Goal: Task Accomplishment & Management: Manage account settings

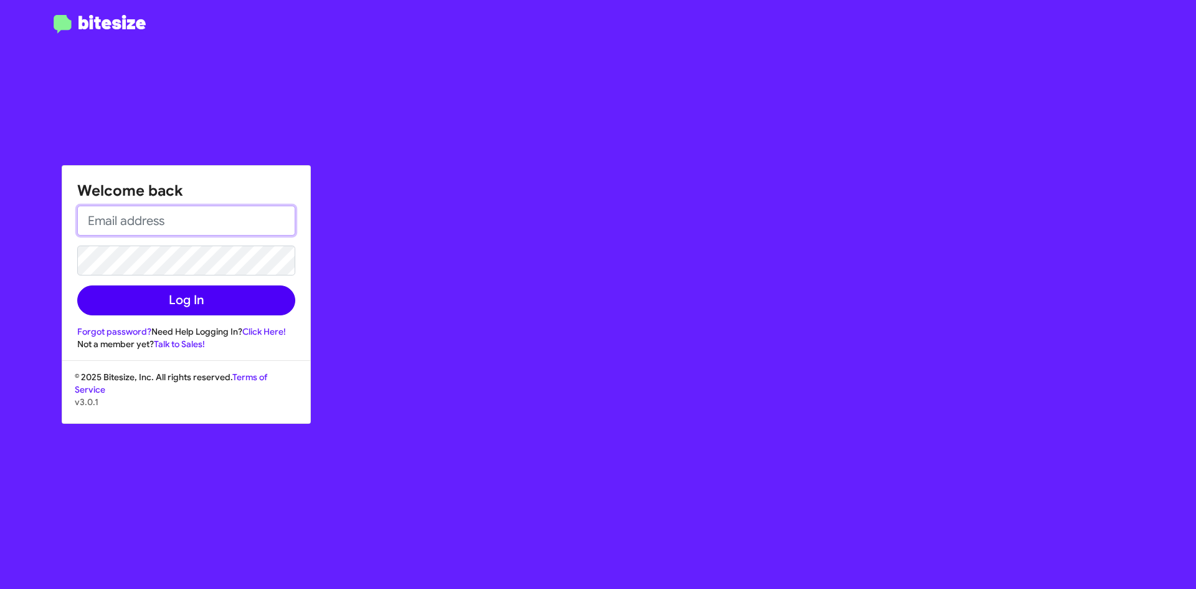
type input "[EMAIL_ADDRESS][DOMAIN_NAME]"
click at [153, 304] on button "Log In" at bounding box center [186, 300] width 218 height 30
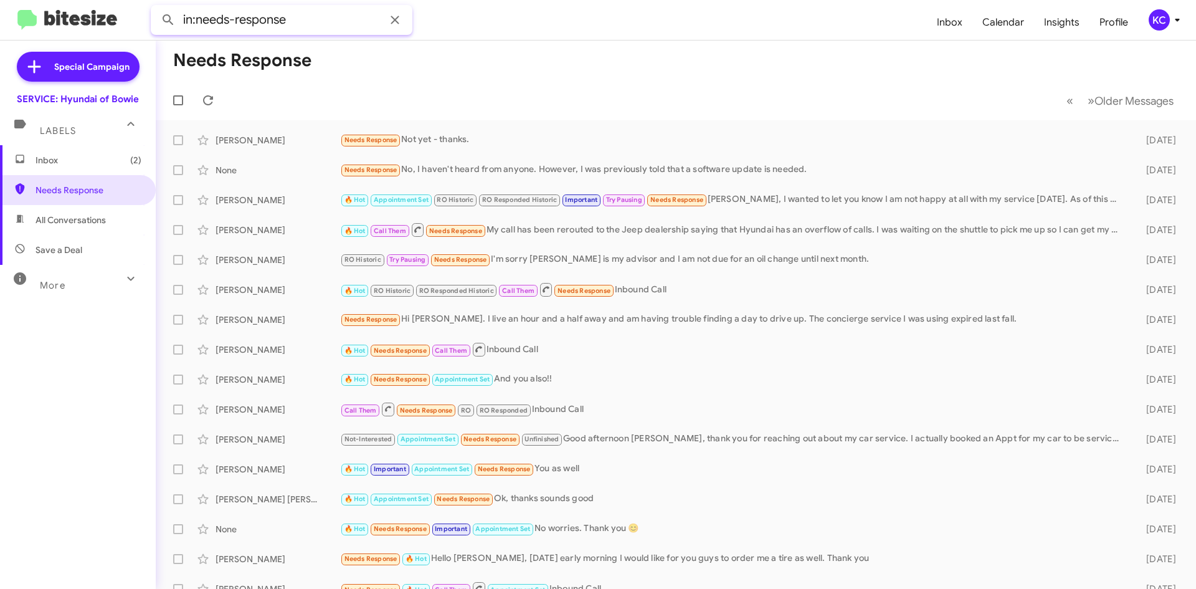
click at [315, 16] on input "in:needs-response" at bounding box center [282, 20] width 262 height 30
paste input "4848466067"
type input "in:needs-response 4848466067"
click at [61, 104] on div "SERVICE: Hyundai of Bowie" at bounding box center [78, 99] width 122 height 12
click at [1165, 16] on div "KC" at bounding box center [1159, 19] width 21 height 21
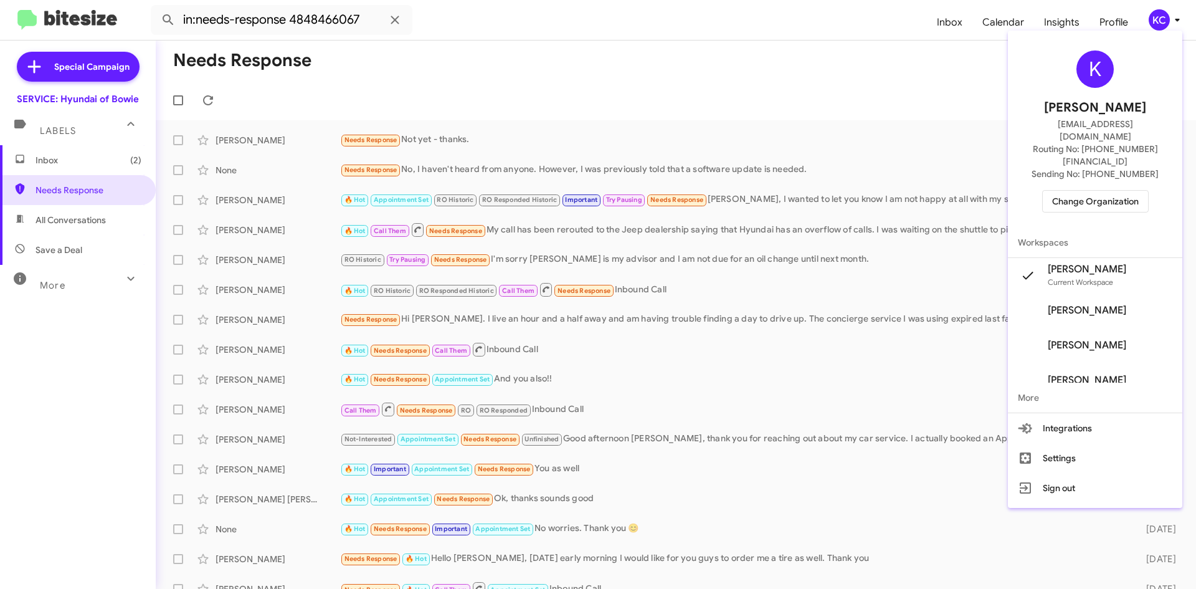
drag, startPoint x: 1117, startPoint y: 160, endPoint x: 1114, endPoint y: 176, distance: 15.8
click at [1117, 163] on div "K [PERSON_NAME] [EMAIL_ADDRESS][DOMAIN_NAME] Routing No: [PHONE_NUMBER][FINANCI…" at bounding box center [1095, 132] width 174 height 192
click at [1115, 191] on span "Change Organization" at bounding box center [1095, 201] width 87 height 21
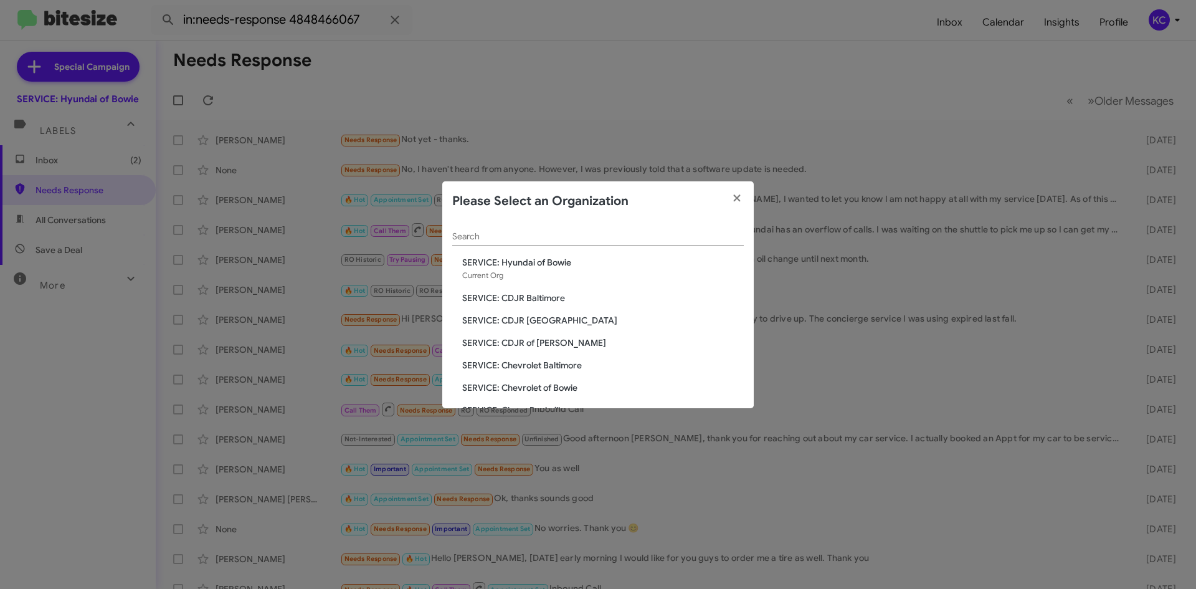
click at [533, 345] on span "SERVICE: CDJR of [PERSON_NAME]" at bounding box center [603, 342] width 282 height 12
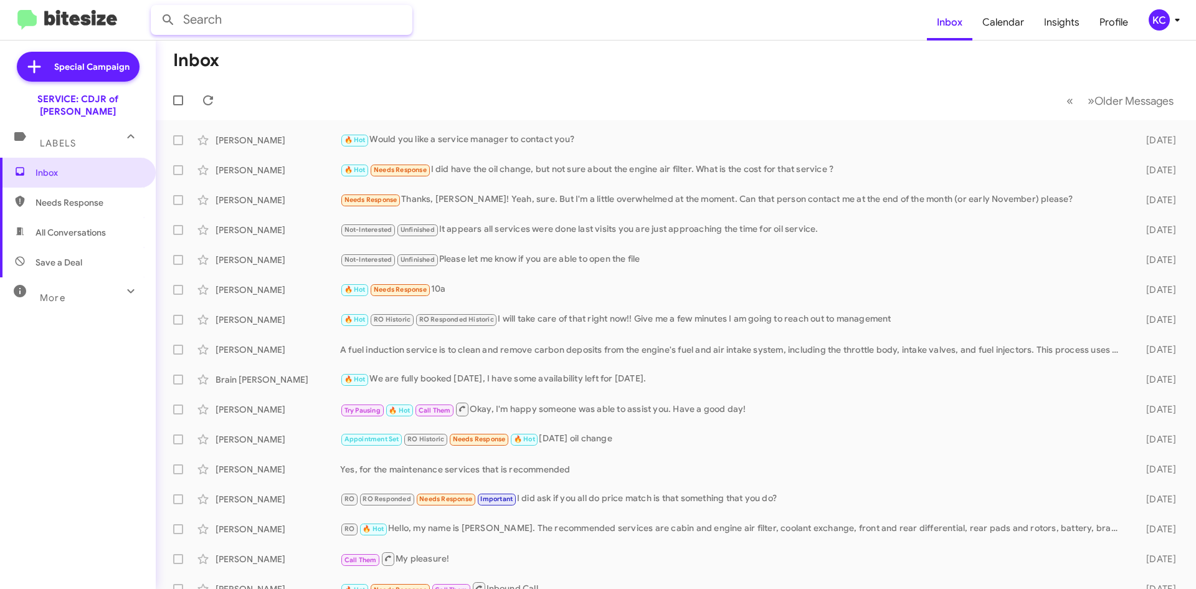
click at [227, 25] on input "text" at bounding box center [282, 20] width 262 height 30
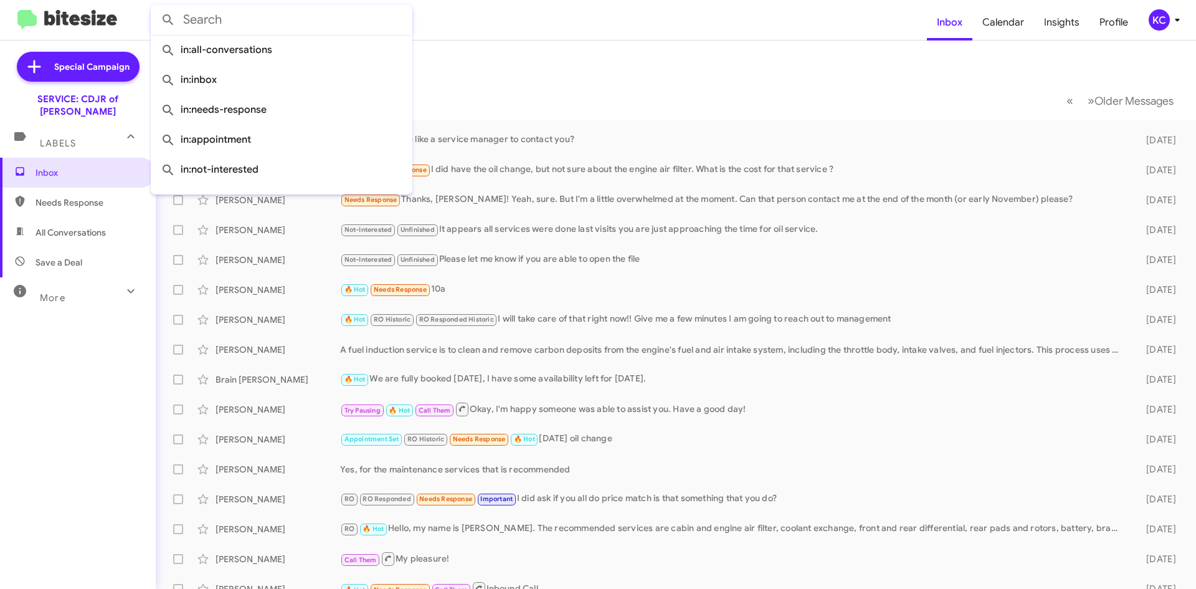
paste input "4848466067"
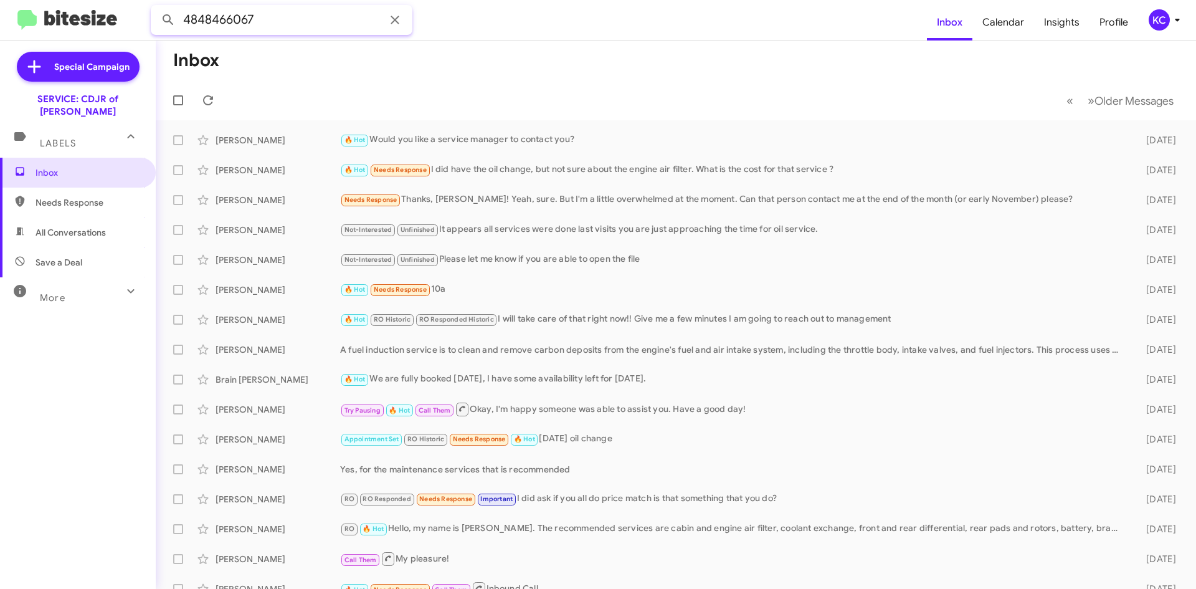
type input "4848466067"
click at [292, 127] on span "Richard Mebert 🔥 Hot Would you like a service manager to contact you? 2 days ago" at bounding box center [676, 140] width 1041 height 30
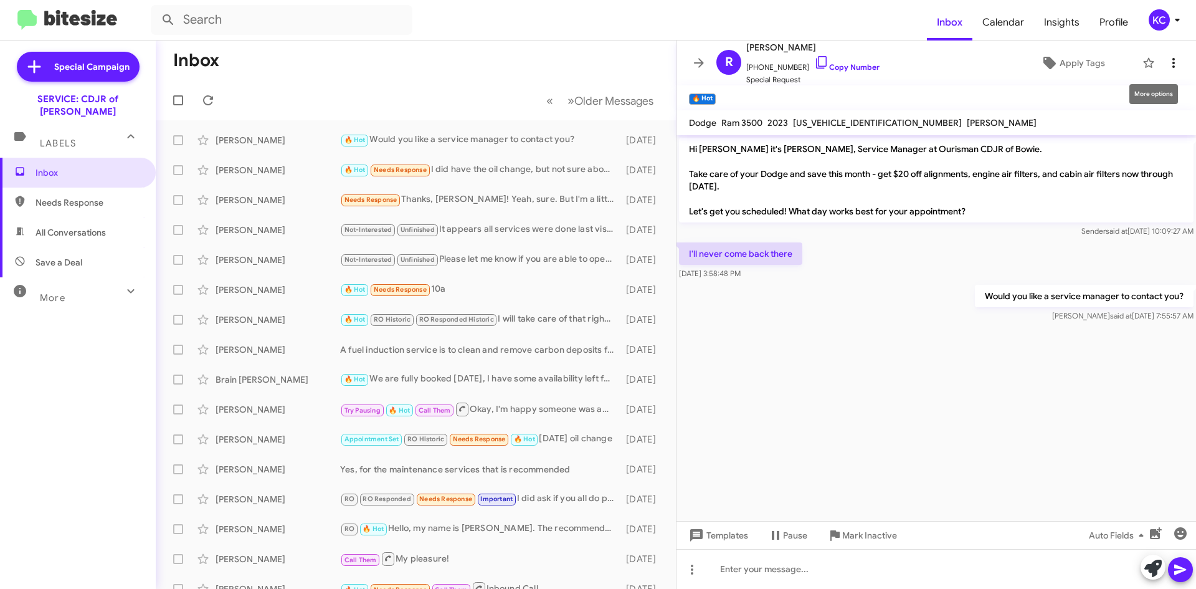
click at [1166, 64] on icon at bounding box center [1173, 62] width 15 height 15
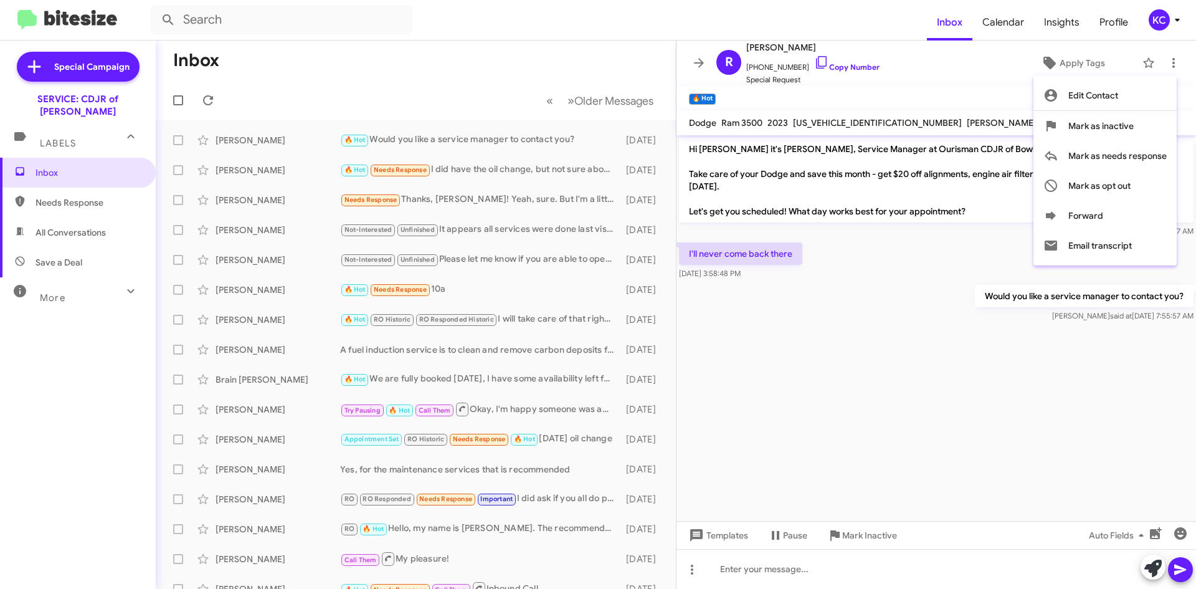
drag, startPoint x: 467, startPoint y: 76, endPoint x: 388, endPoint y: 51, distance: 83.0
click at [467, 76] on div at bounding box center [598, 294] width 1196 height 589
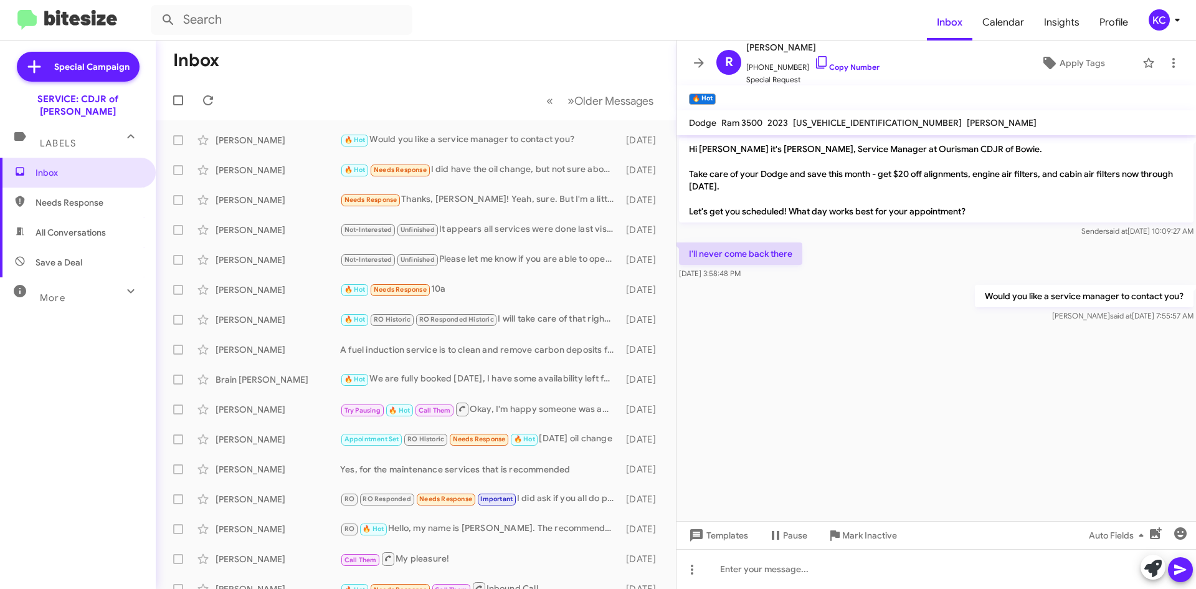
click at [1159, 16] on div "KC" at bounding box center [1159, 19] width 21 height 21
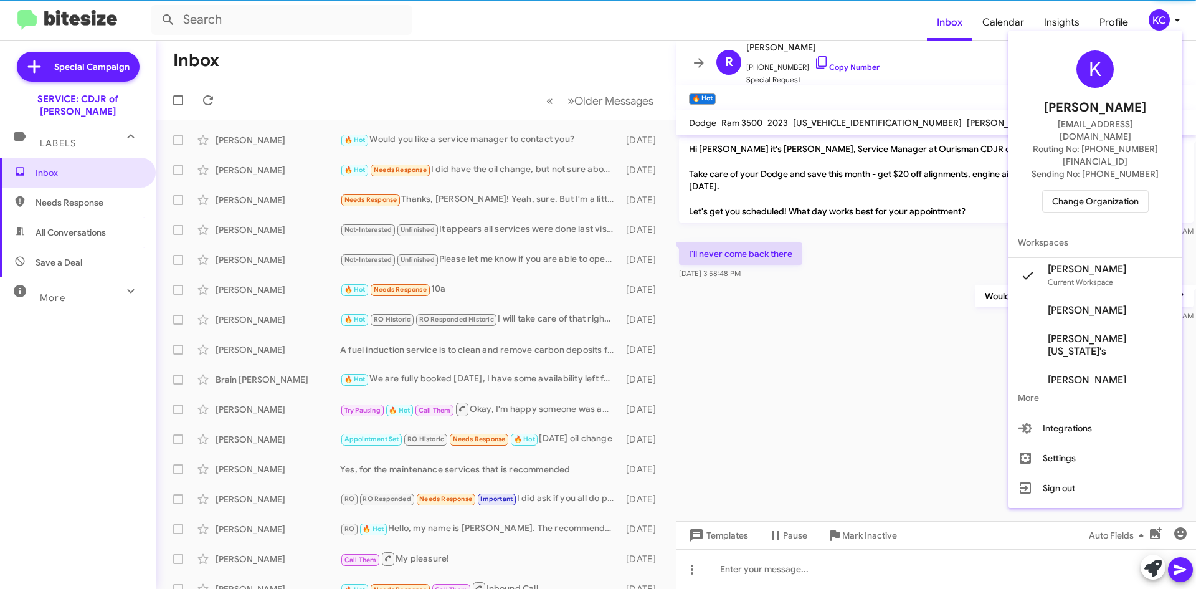
click at [1115, 191] on span "Change Organization" at bounding box center [1095, 201] width 87 height 21
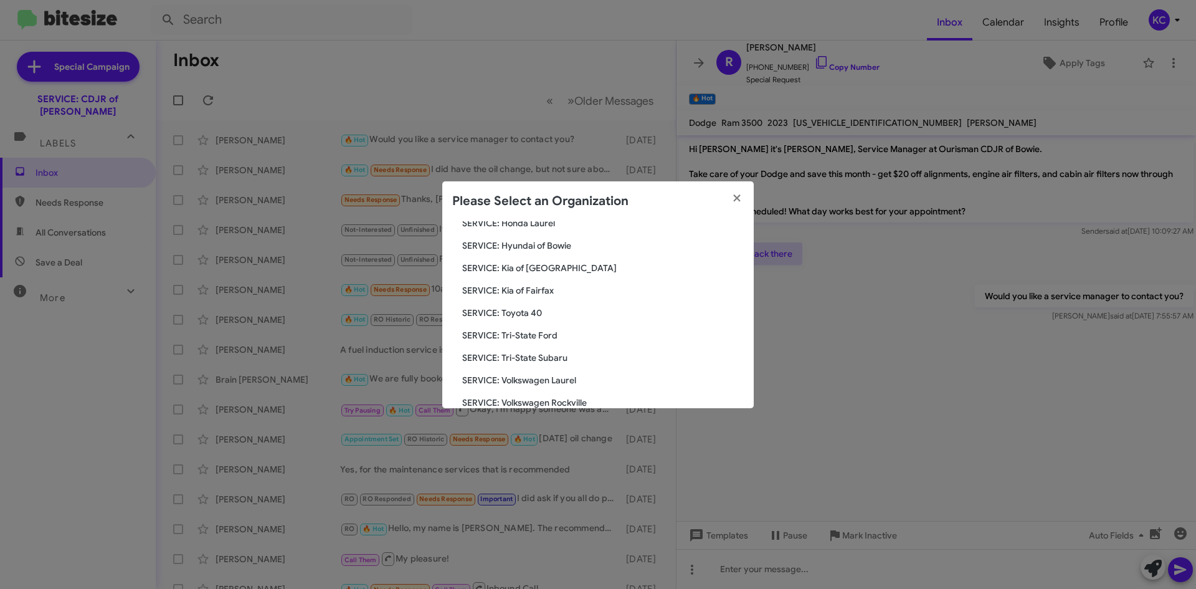
scroll to position [207, 0]
click at [734, 197] on icon "button" at bounding box center [737, 198] width 14 height 11
